Goal: Transaction & Acquisition: Book appointment/travel/reservation

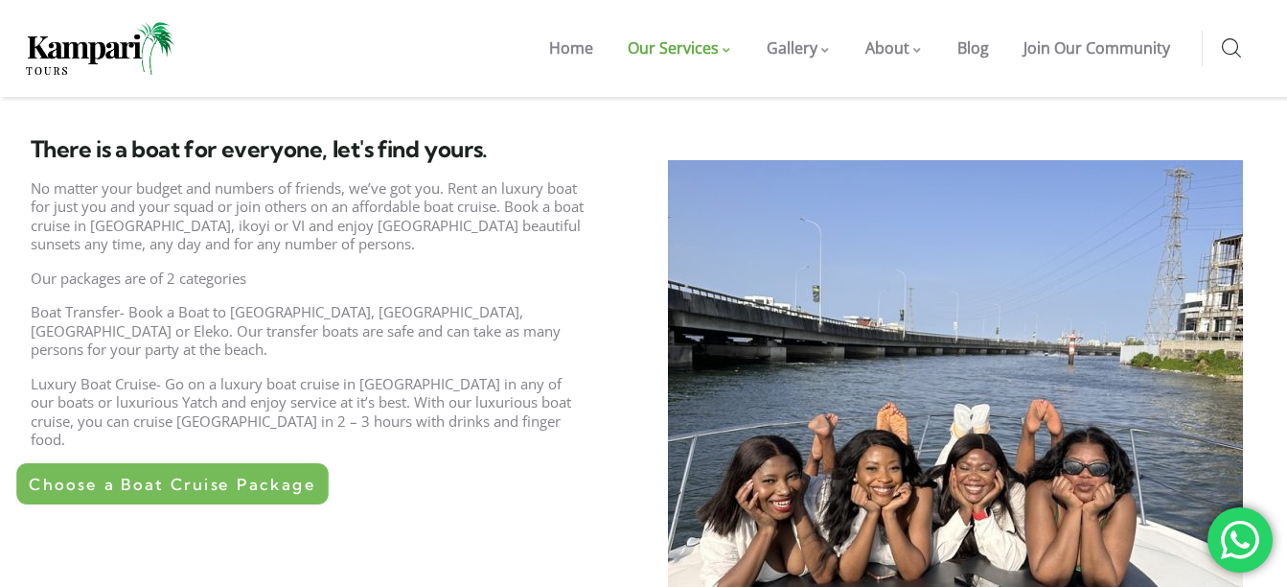
click at [264, 475] on span "Choose a Boat Cruise Package" at bounding box center [172, 483] width 287 height 16
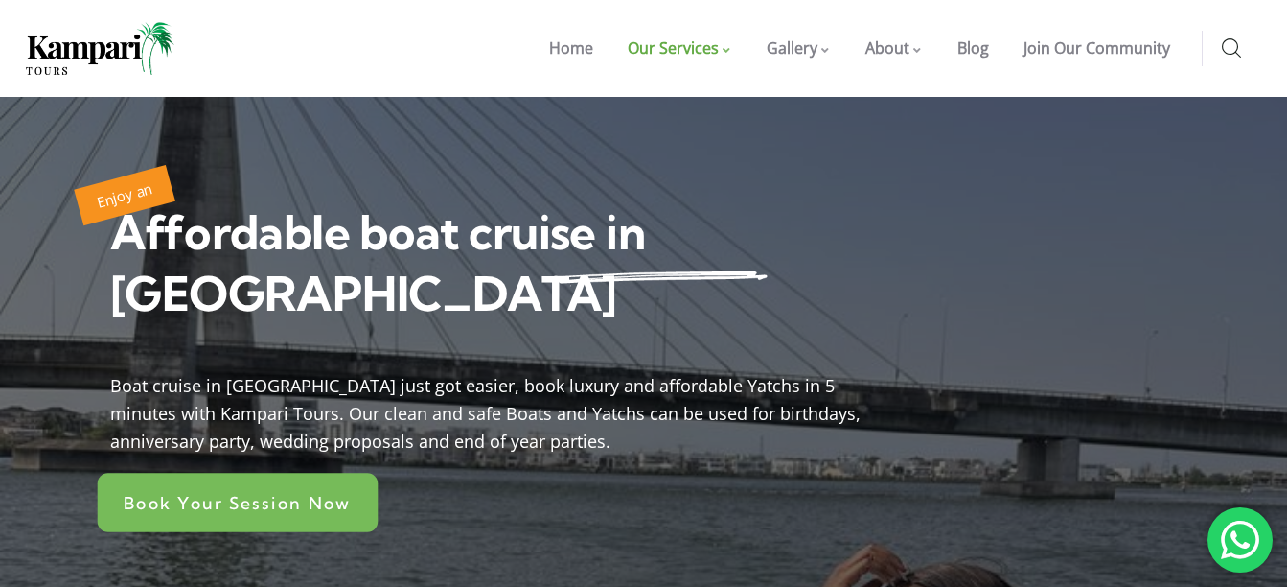
click at [283, 494] on span "Book Your Session Now" at bounding box center [238, 502] width 228 height 17
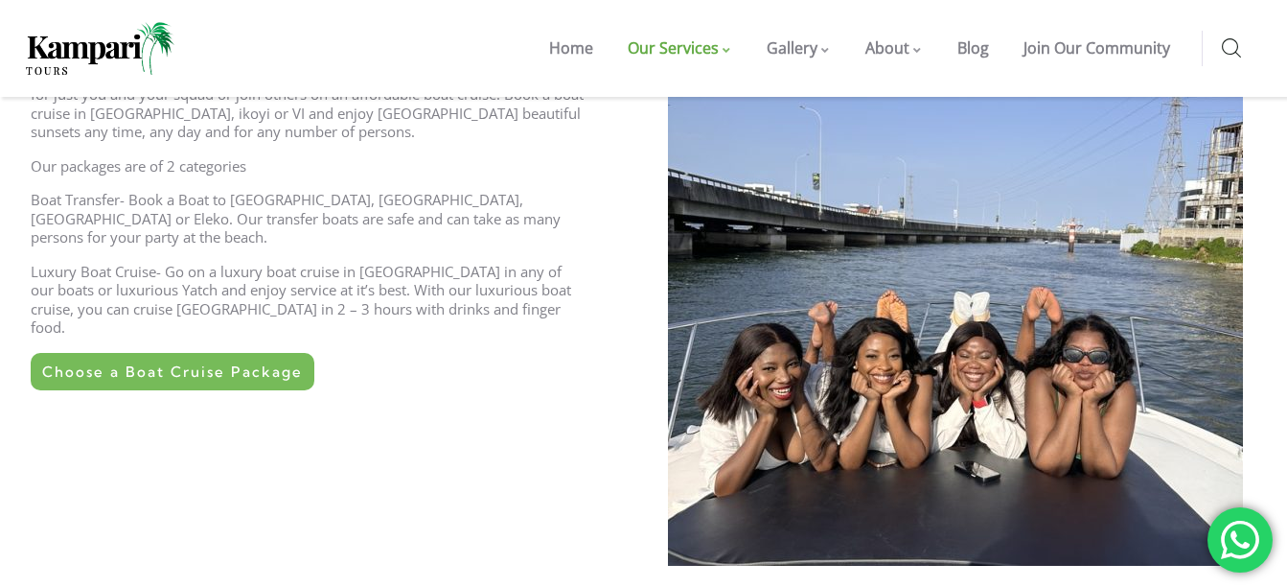
scroll to position [729, 0]
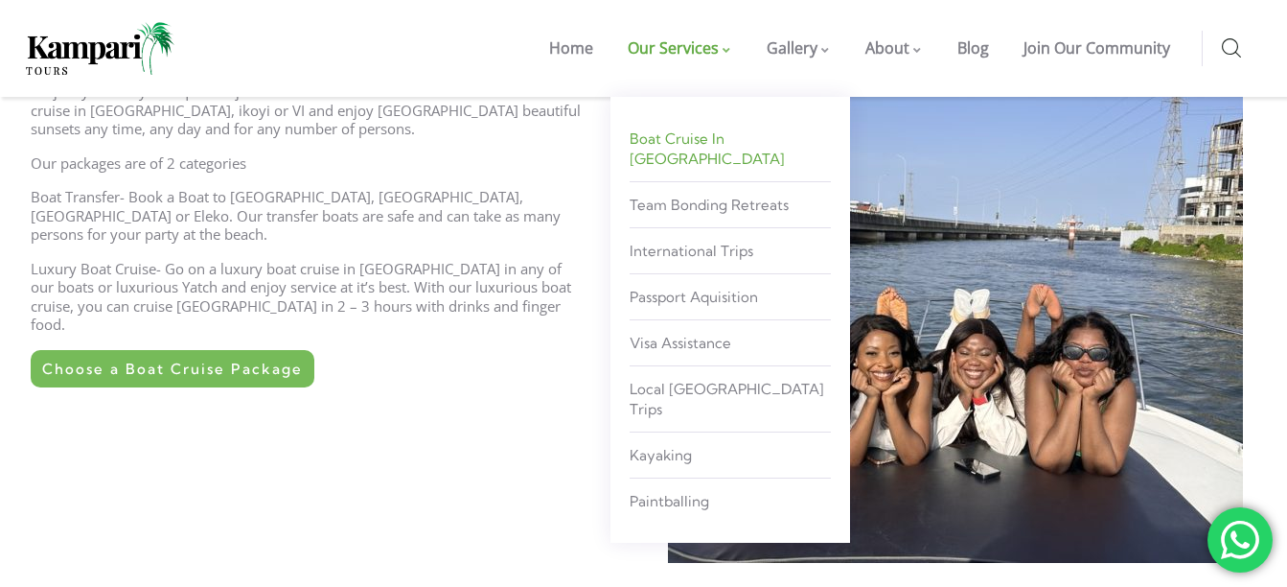
click at [706, 147] on span "Boat Cruise in [GEOGRAPHIC_DATA]" at bounding box center [707, 148] width 155 height 38
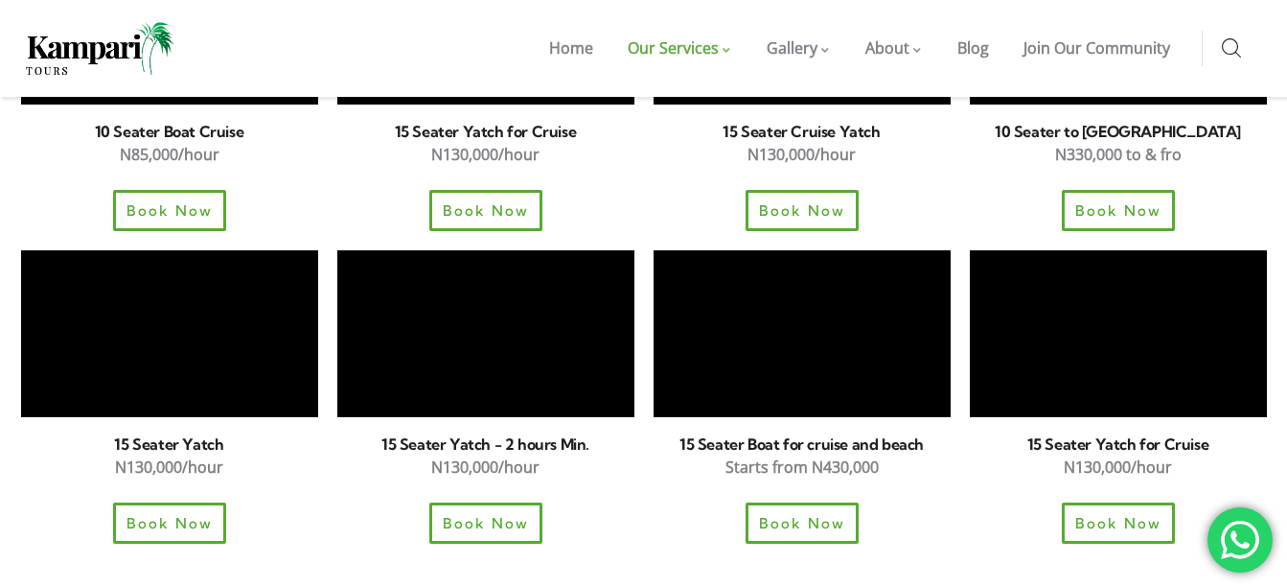
scroll to position [2592, 0]
